Goal: Information Seeking & Learning: Find specific fact

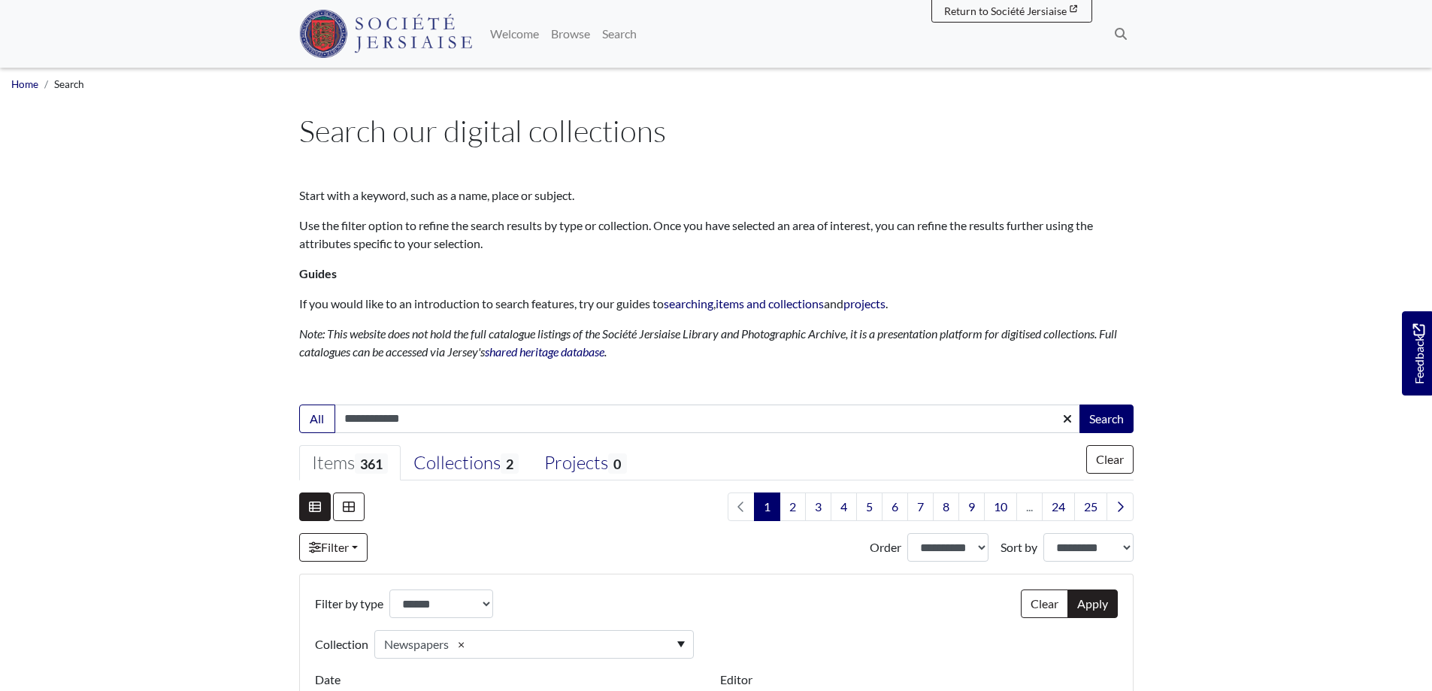
select select "***"
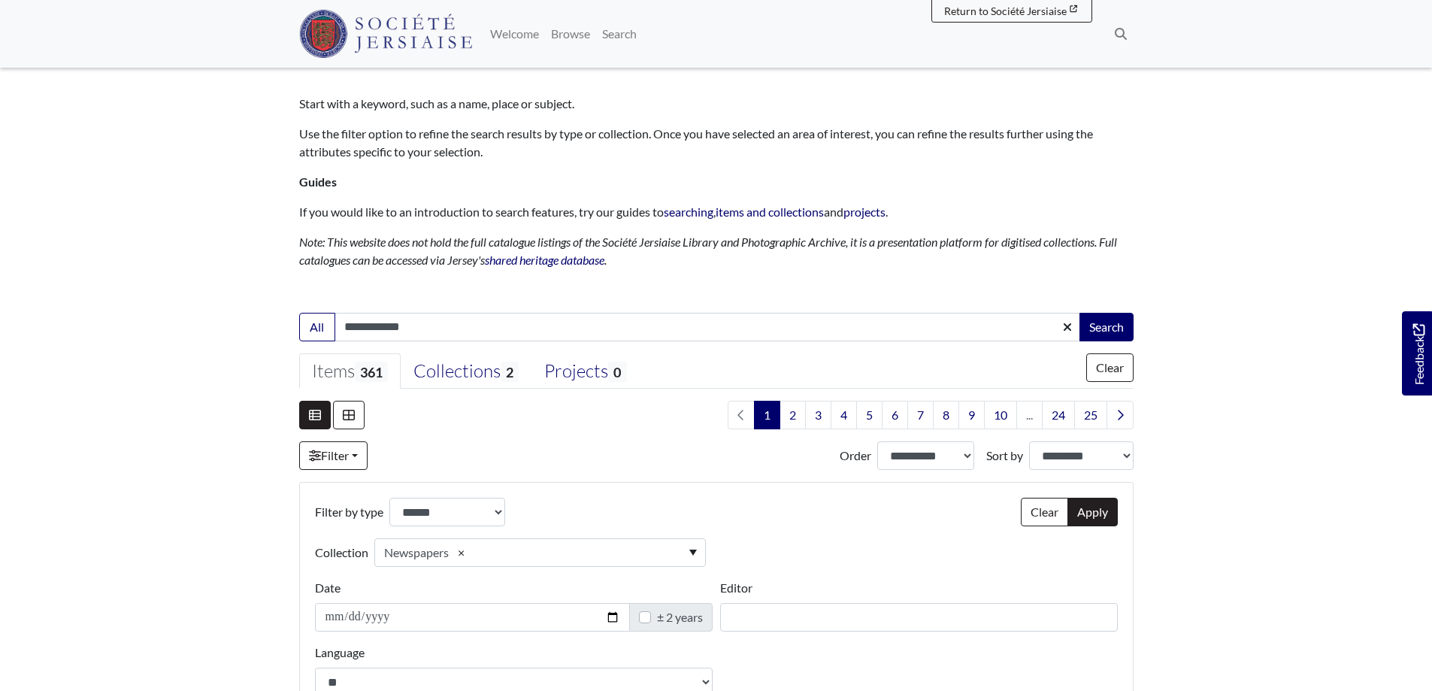
scroll to position [0, 0]
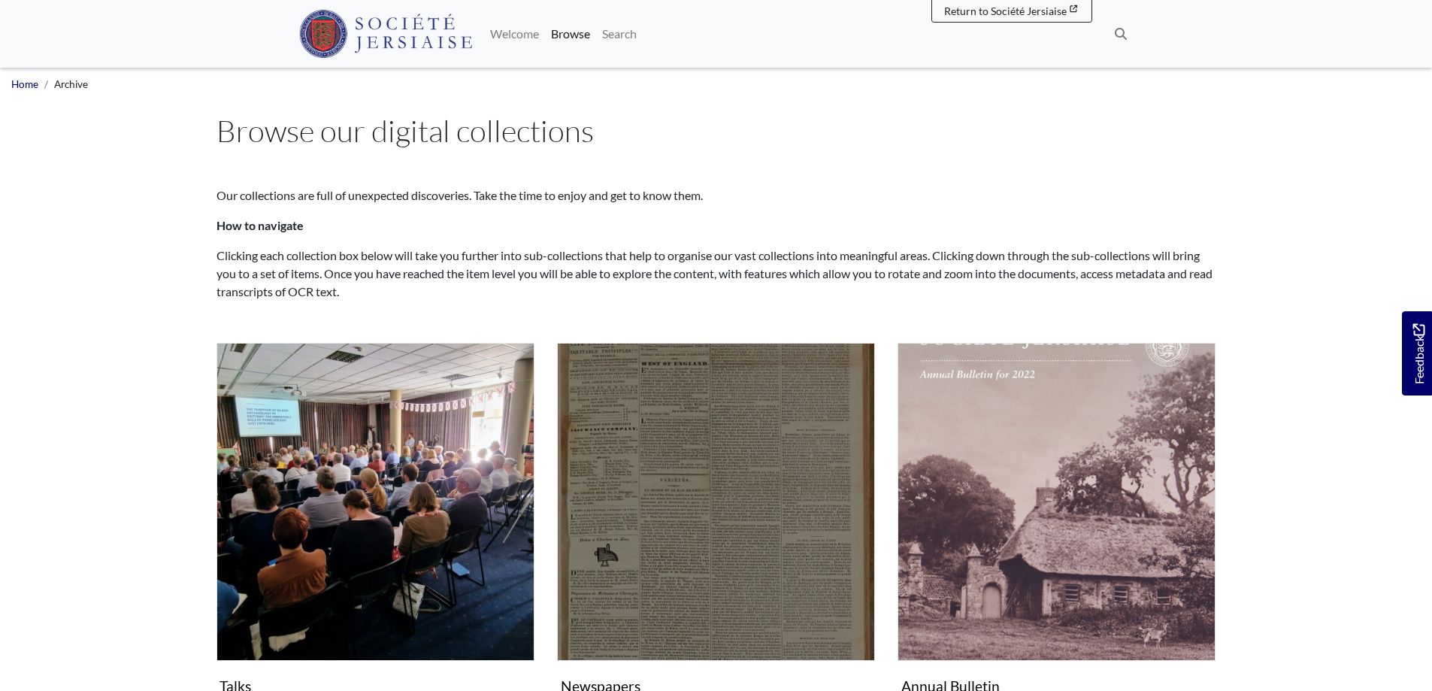
click at [709, 468] on img "Subcollection" at bounding box center [716, 502] width 318 height 318
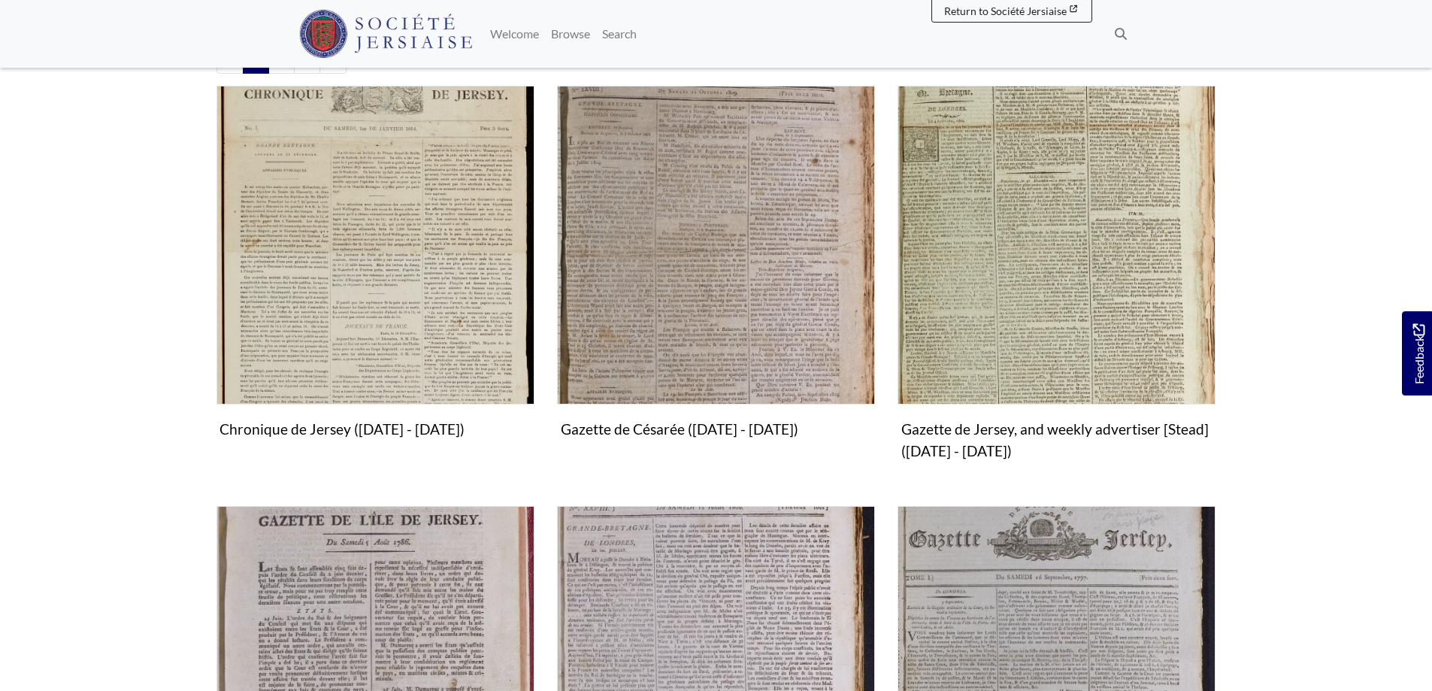
scroll to position [436, 0]
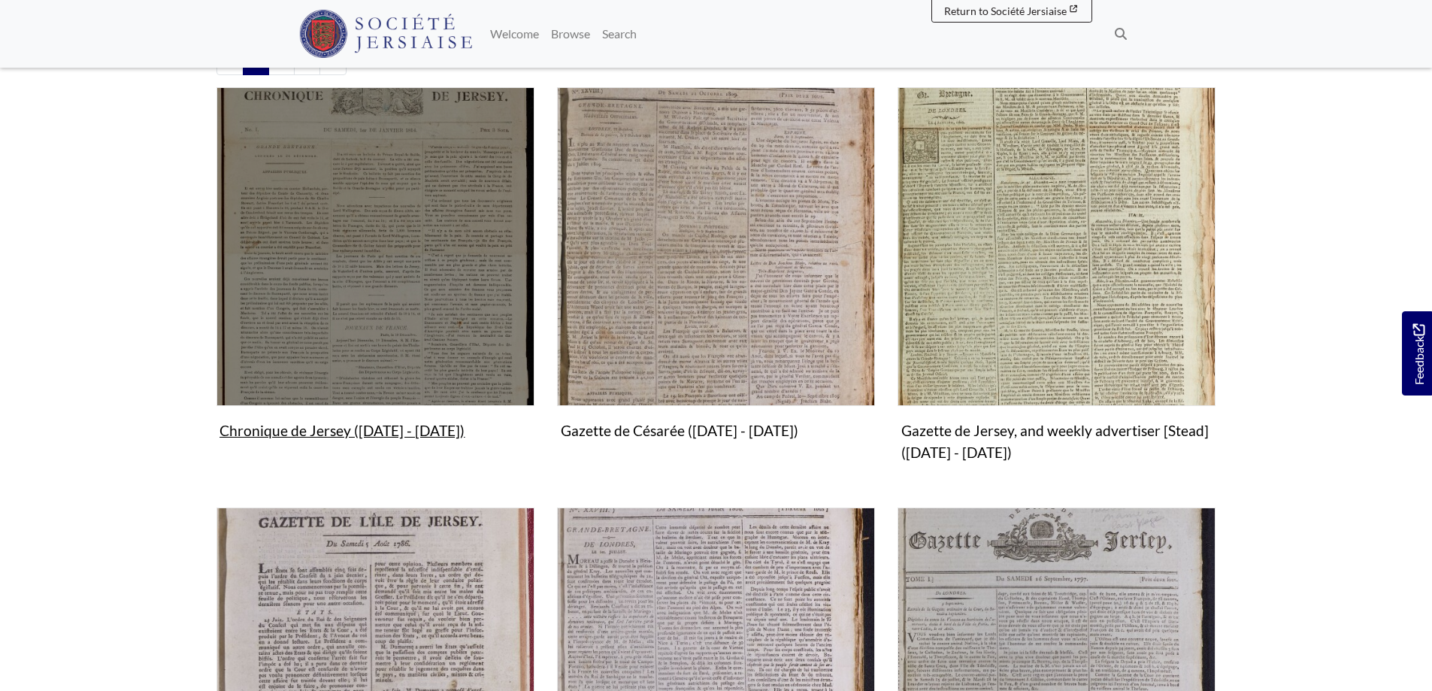
click at [378, 333] on img "Subcollection" at bounding box center [375, 246] width 318 height 318
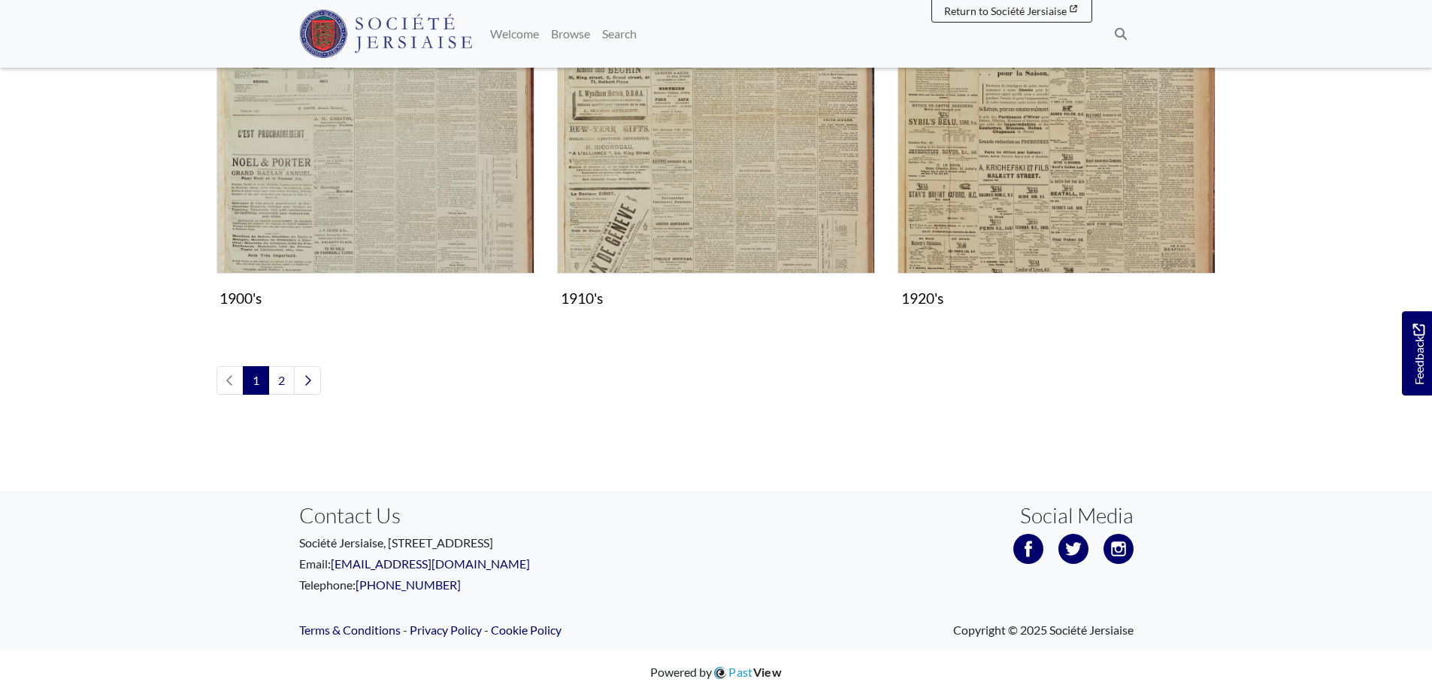
scroll to position [1718, 0]
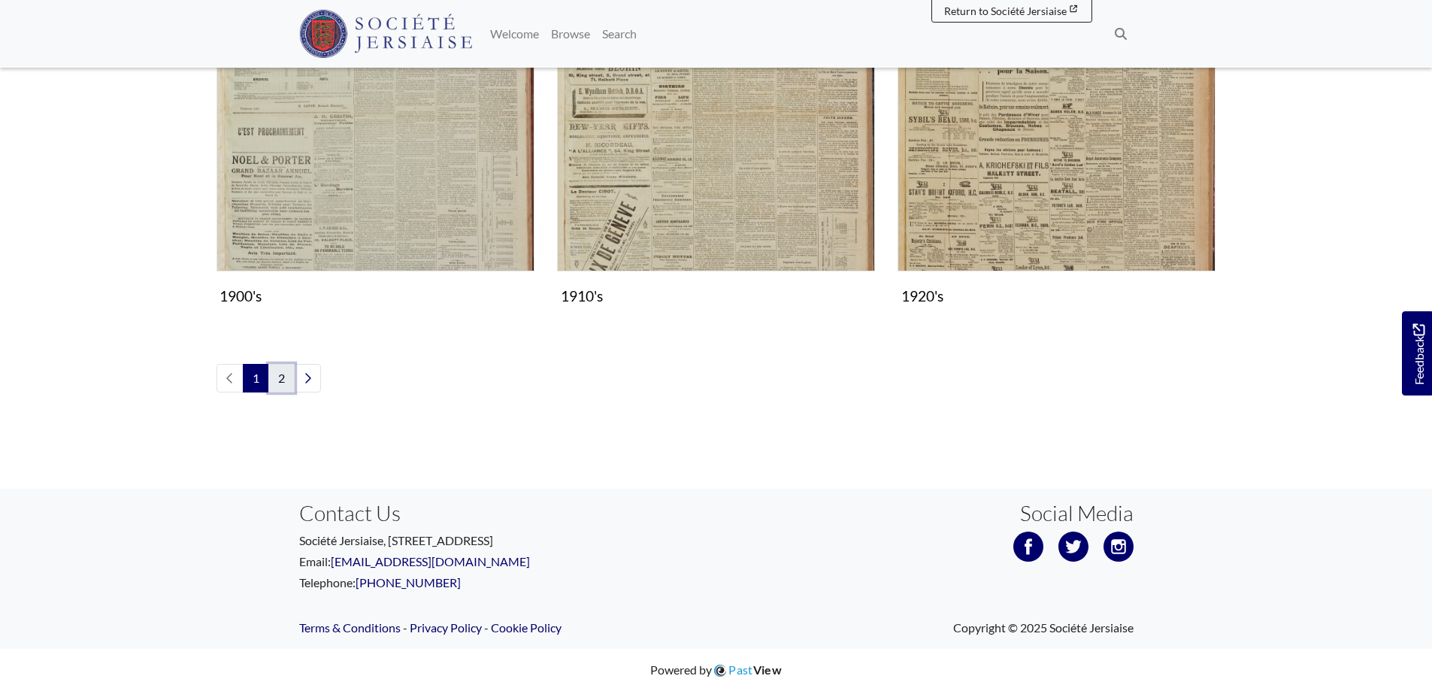
click at [289, 379] on link "2" at bounding box center [281, 378] width 26 height 29
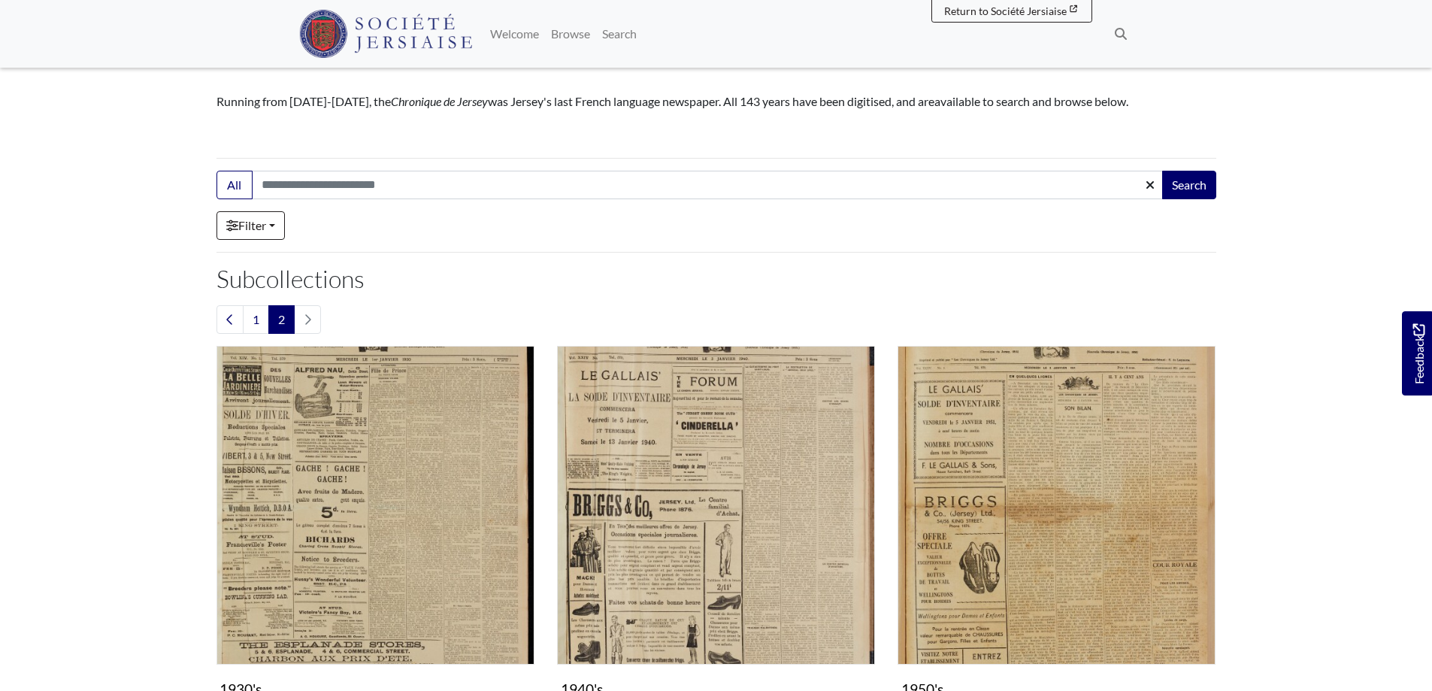
scroll to position [451, 0]
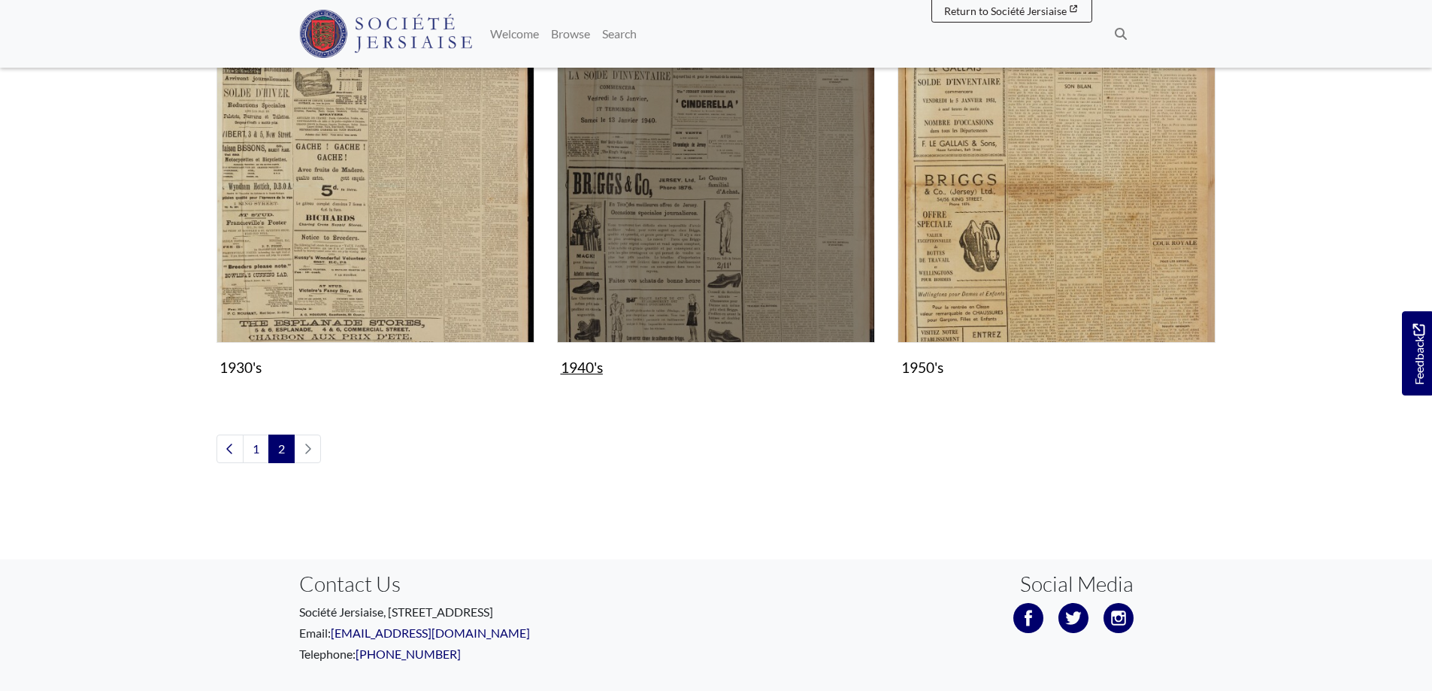
click at [692, 279] on img "Subcollection" at bounding box center [716, 183] width 318 height 318
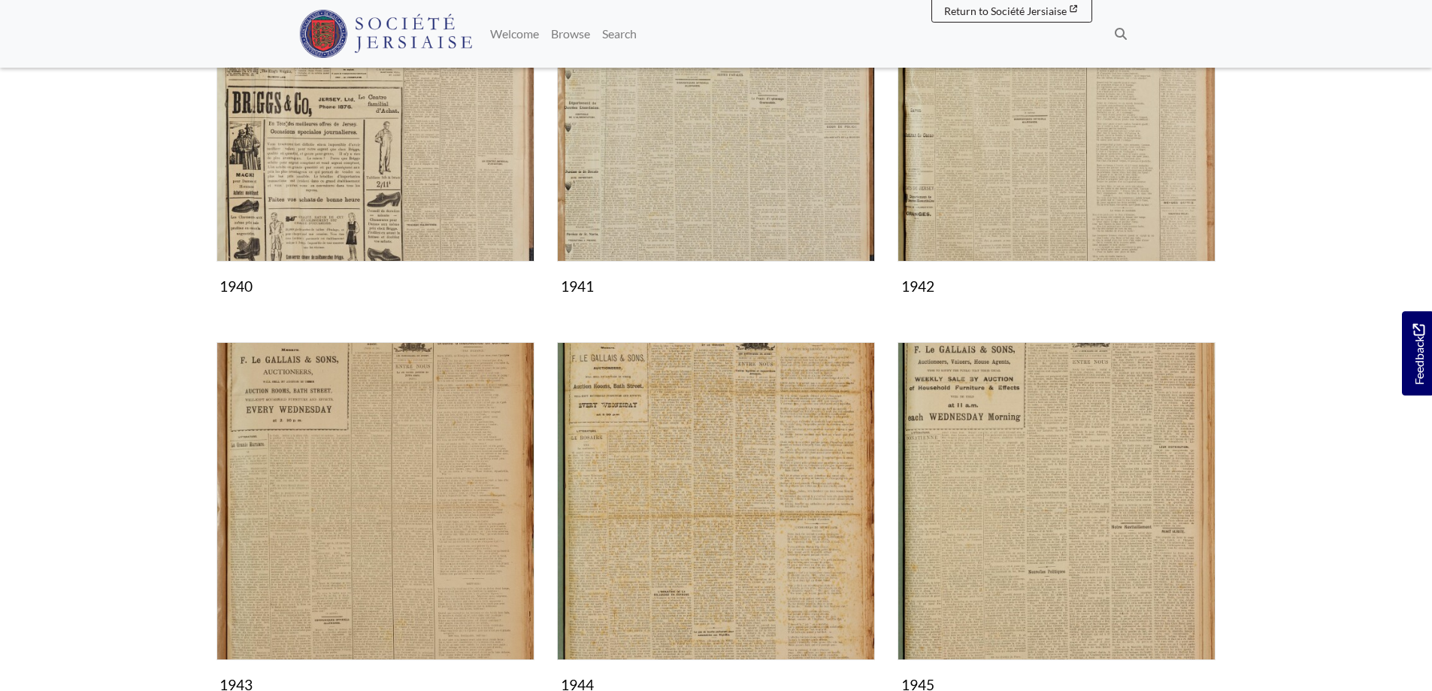
scroll to position [451, 0]
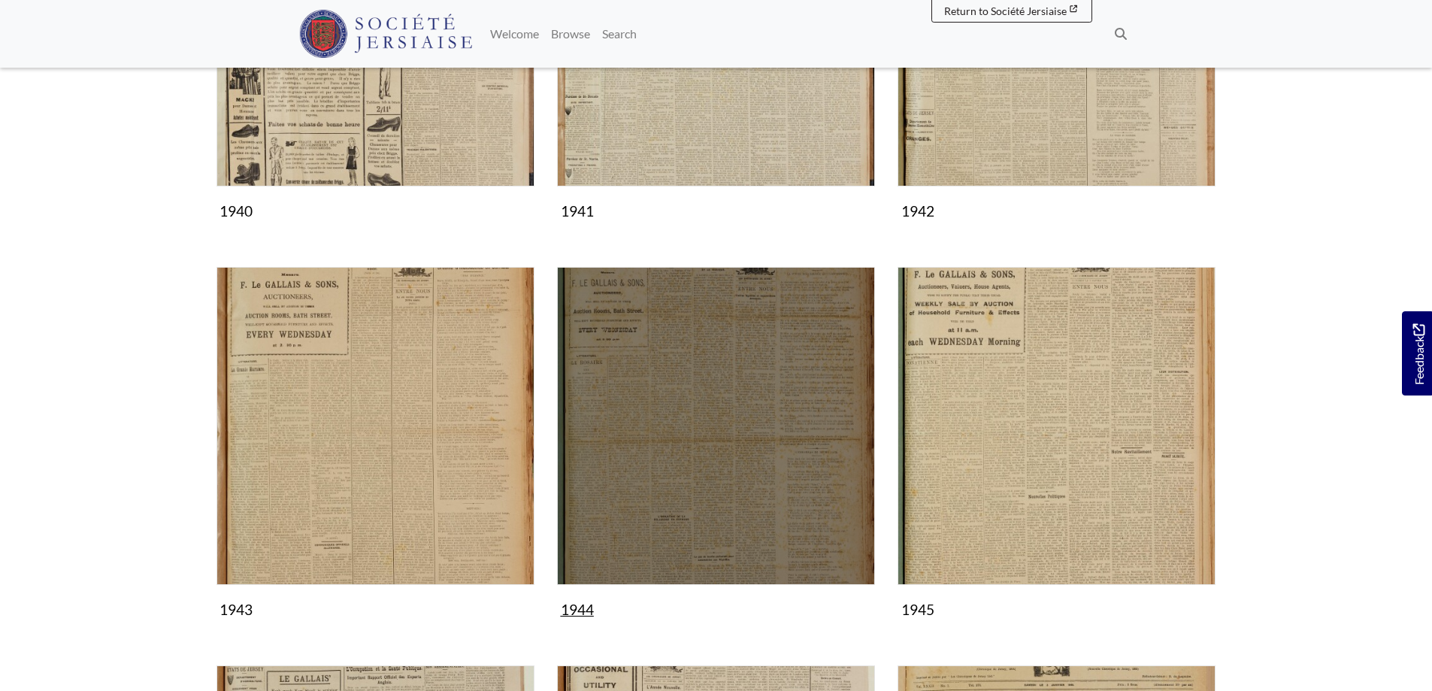
click at [705, 461] on img "Subcollection" at bounding box center [716, 426] width 318 height 318
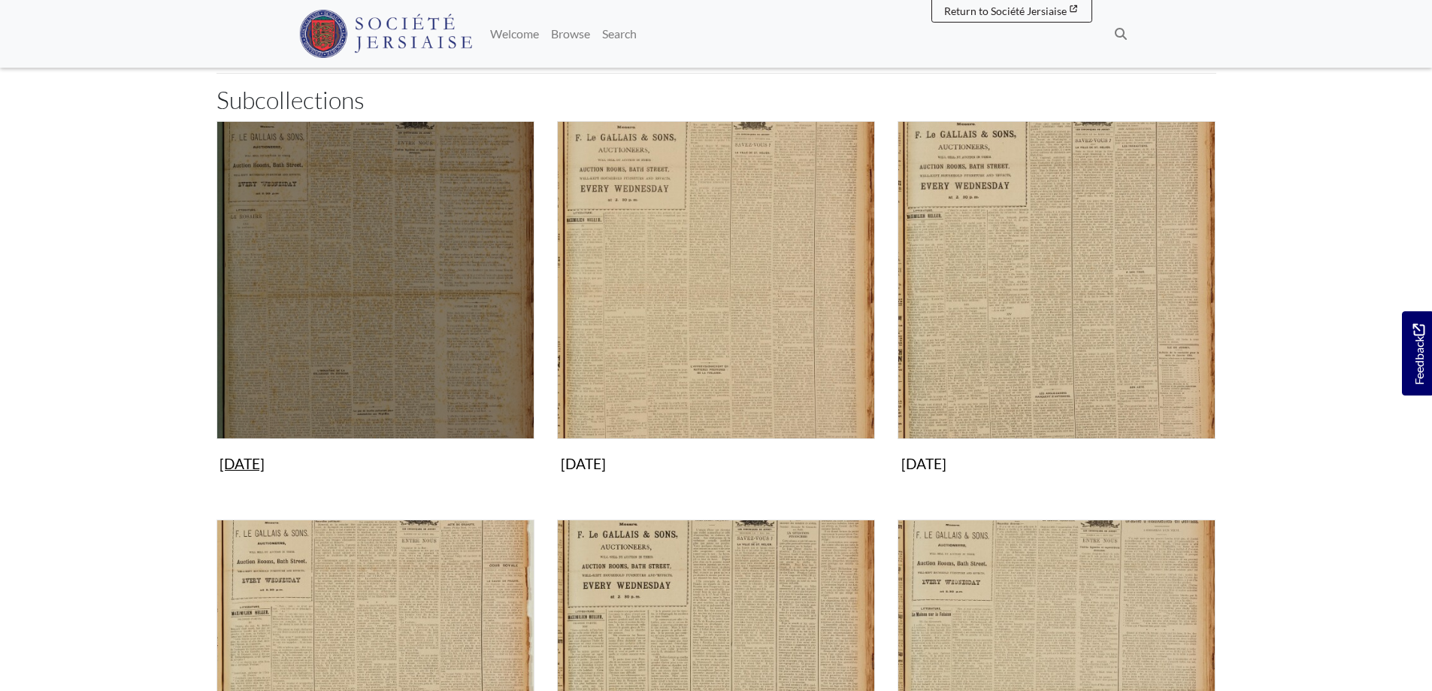
scroll to position [226, 0]
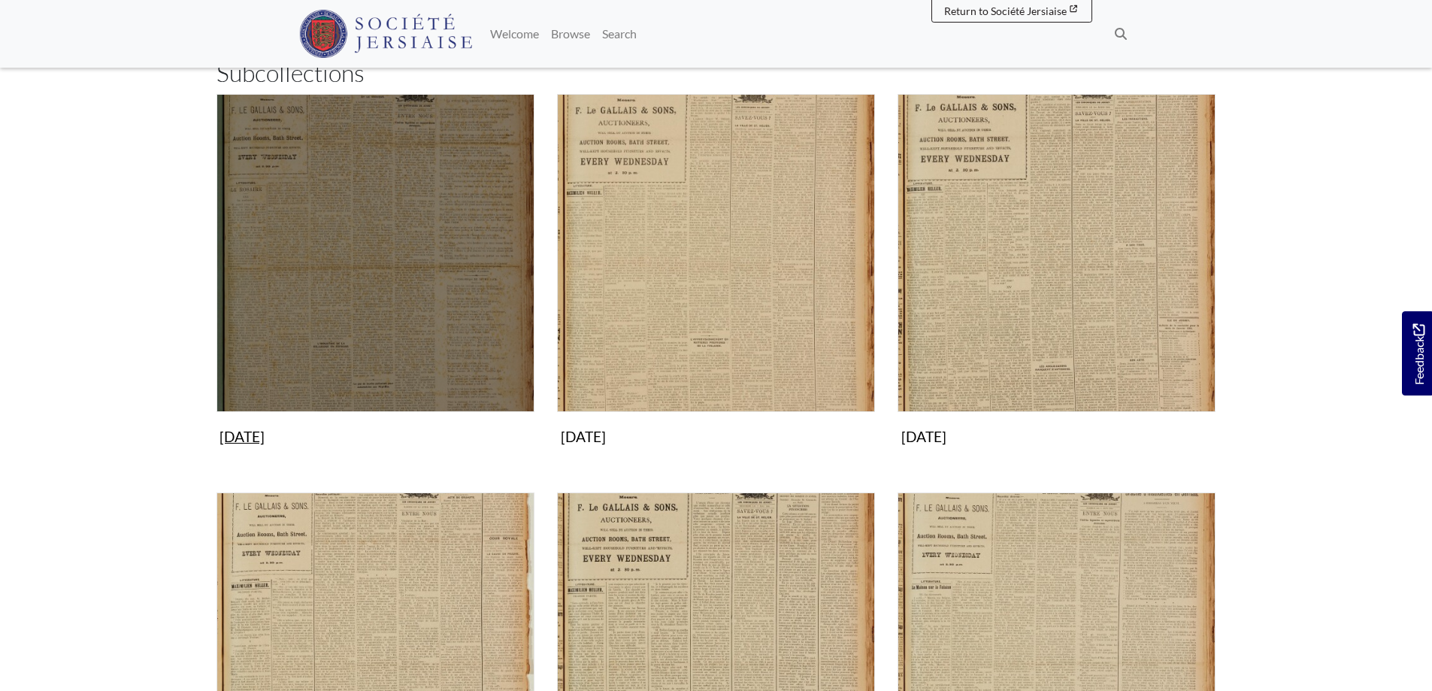
click at [352, 276] on img "Subcollection" at bounding box center [375, 253] width 318 height 318
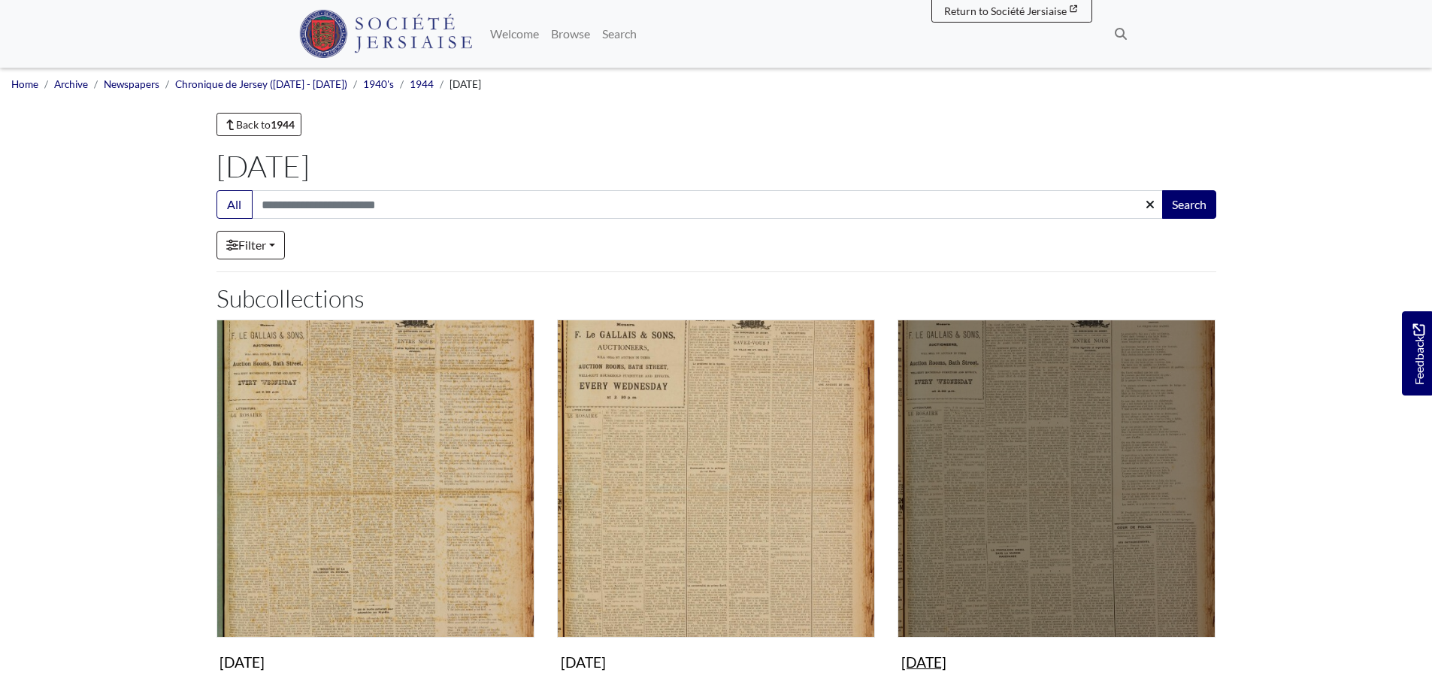
click at [989, 440] on img "Subcollection" at bounding box center [1057, 478] width 318 height 318
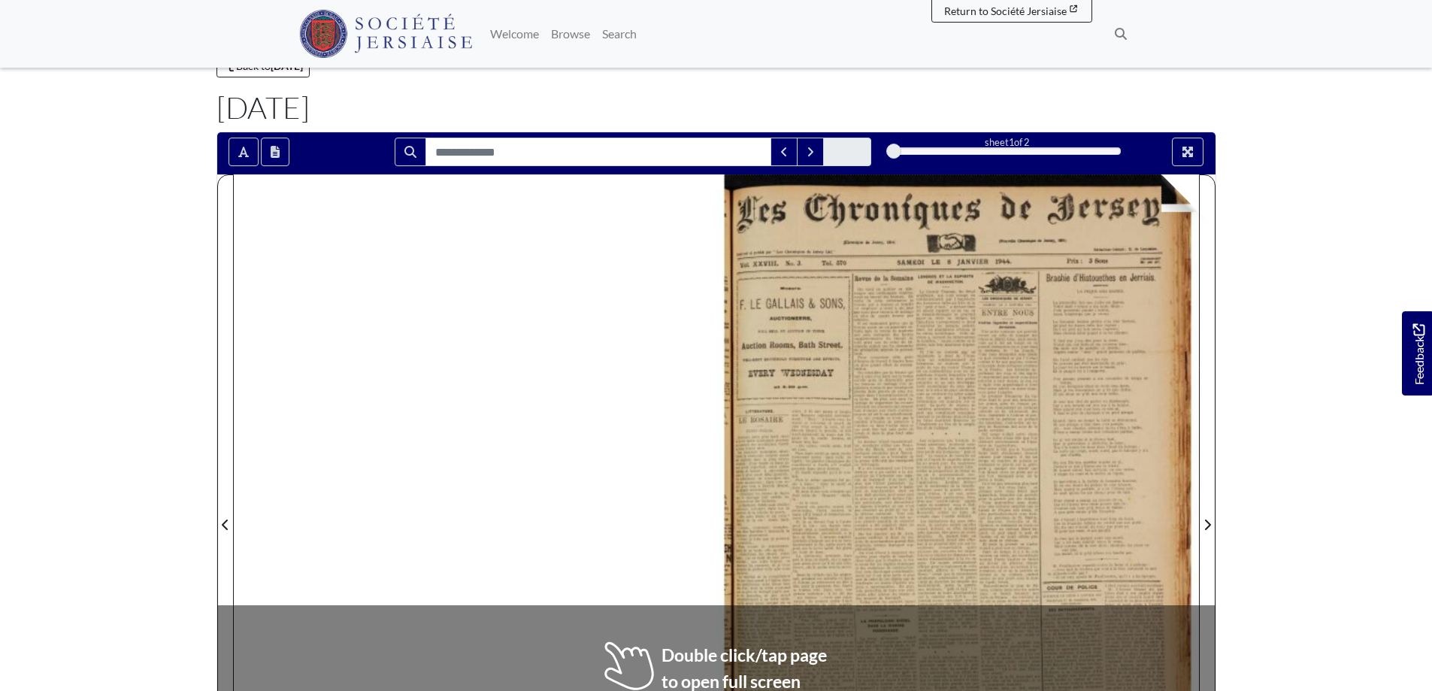
scroll to position [150, 0]
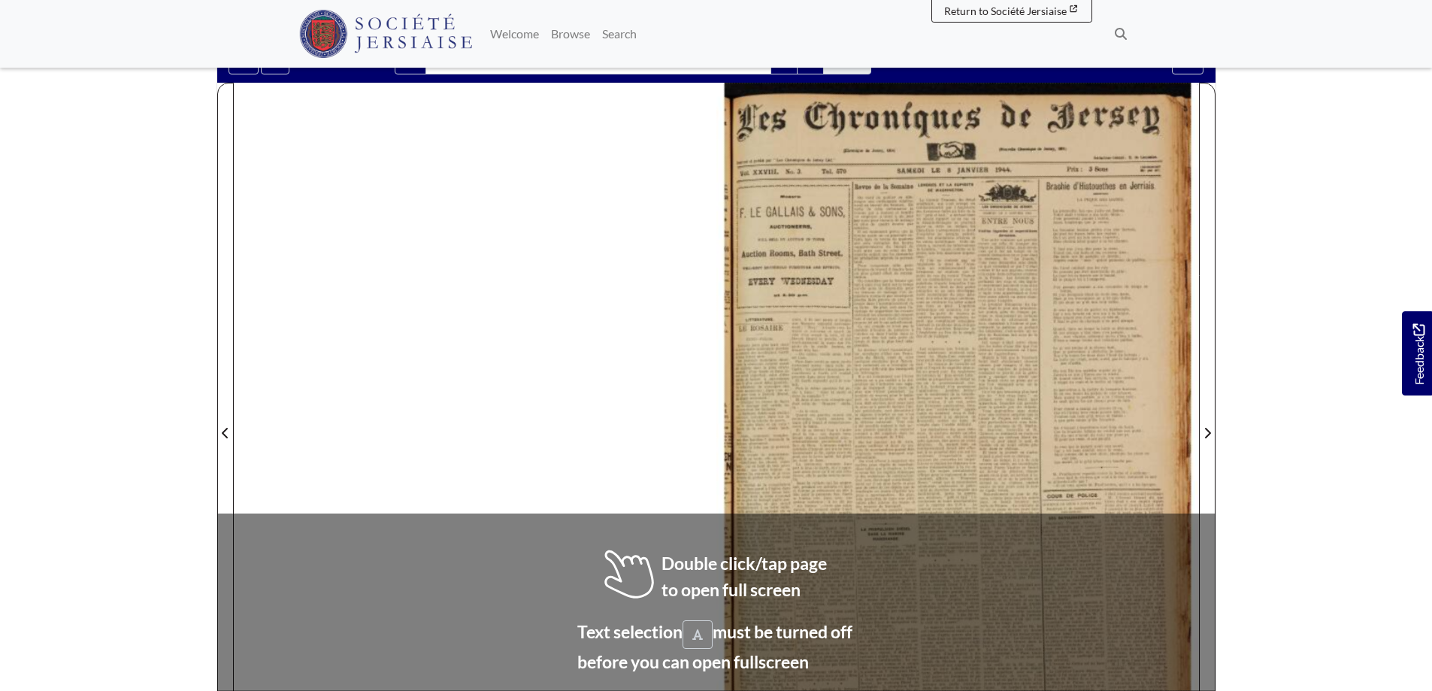
click at [966, 336] on img at bounding box center [957, 424] width 483 height 683
